Goal: Find specific page/section: Find specific page/section

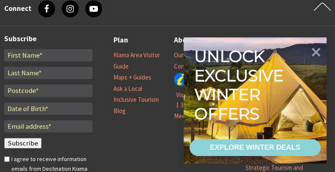
scroll to position [916, 0]
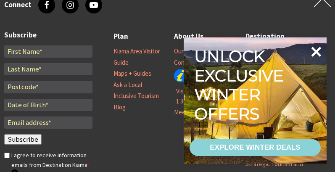
click at [316, 52] on icon at bounding box center [317, 52] width 10 height 10
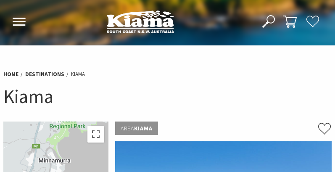
scroll to position [4, 0]
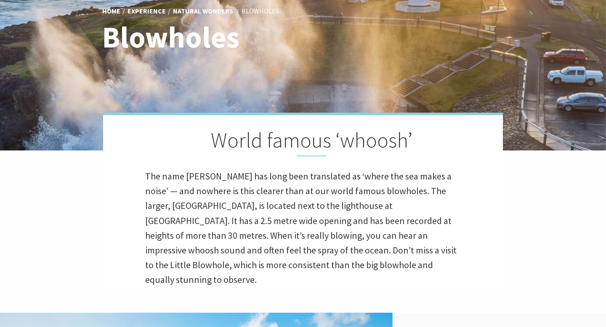
scroll to position [189, 0]
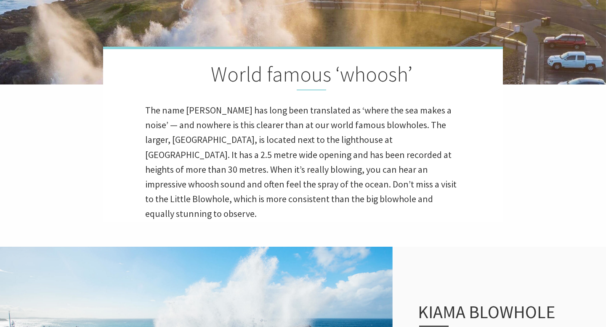
click at [161, 126] on p "The name [PERSON_NAME] has long been translated as ‘where the sea makes a noise…" at bounding box center [303, 162] width 316 height 119
click at [414, 171] on p "The name [PERSON_NAME] has long been translated as ‘where the sea makes a noise…" at bounding box center [303, 162] width 316 height 119
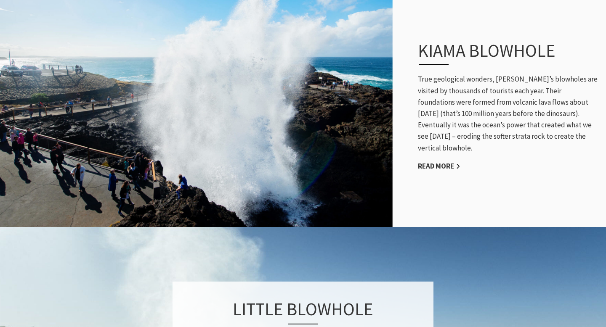
scroll to position [447, 0]
